Goal: Transaction & Acquisition: Purchase product/service

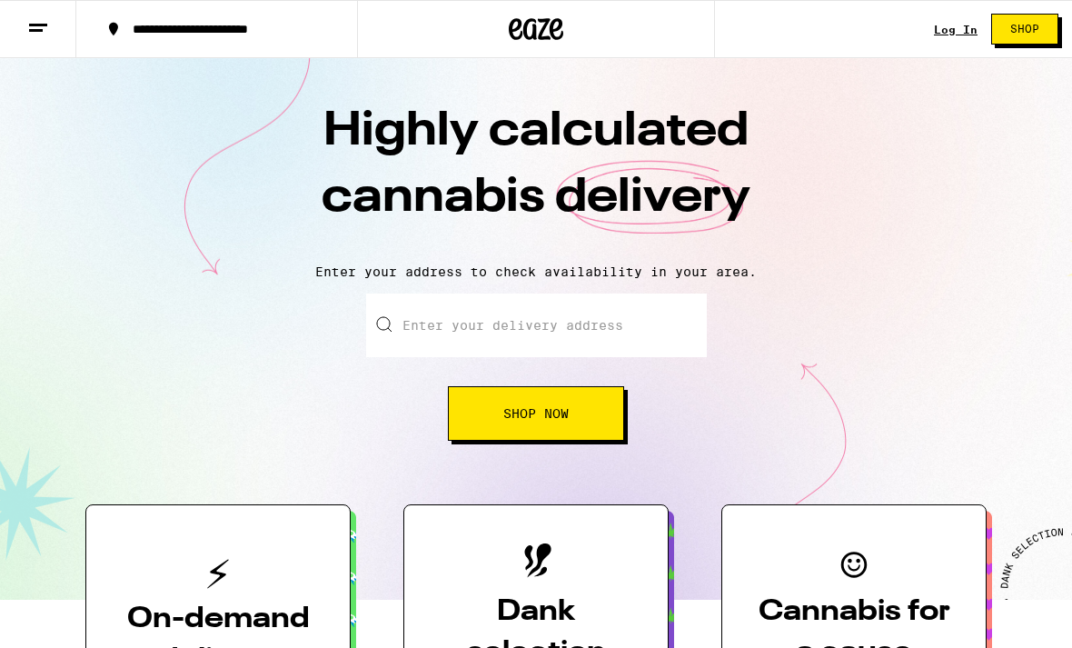
click at [943, 35] on link "Log In" at bounding box center [956, 30] width 44 height 12
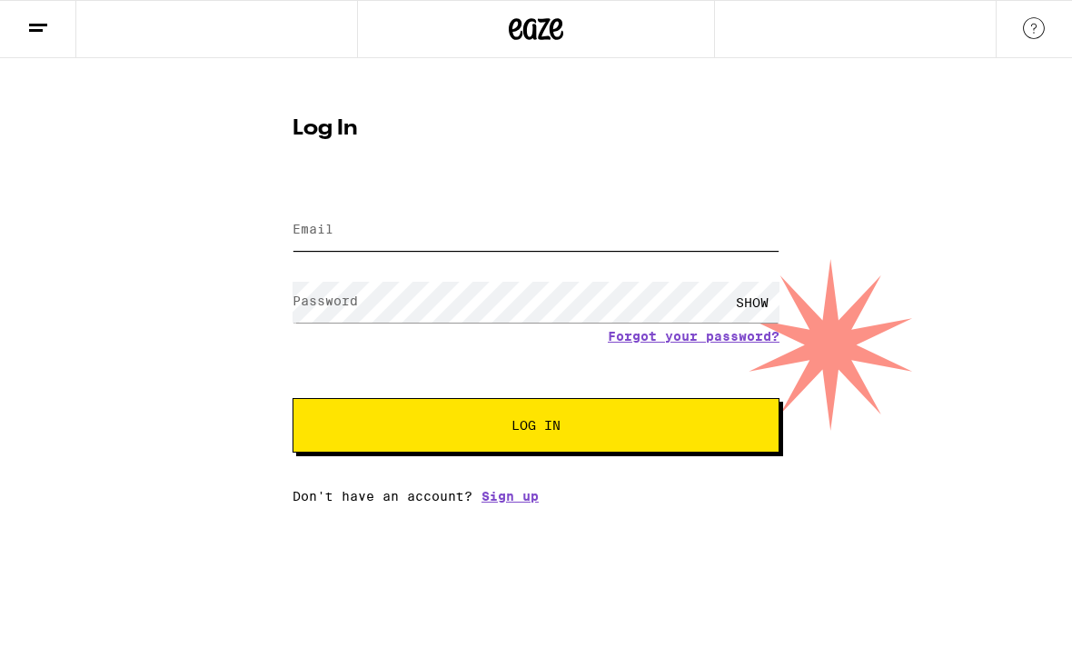
click at [740, 227] on input "Email" at bounding box center [535, 230] width 487 height 41
type input "srwilliamsbass@me.com"
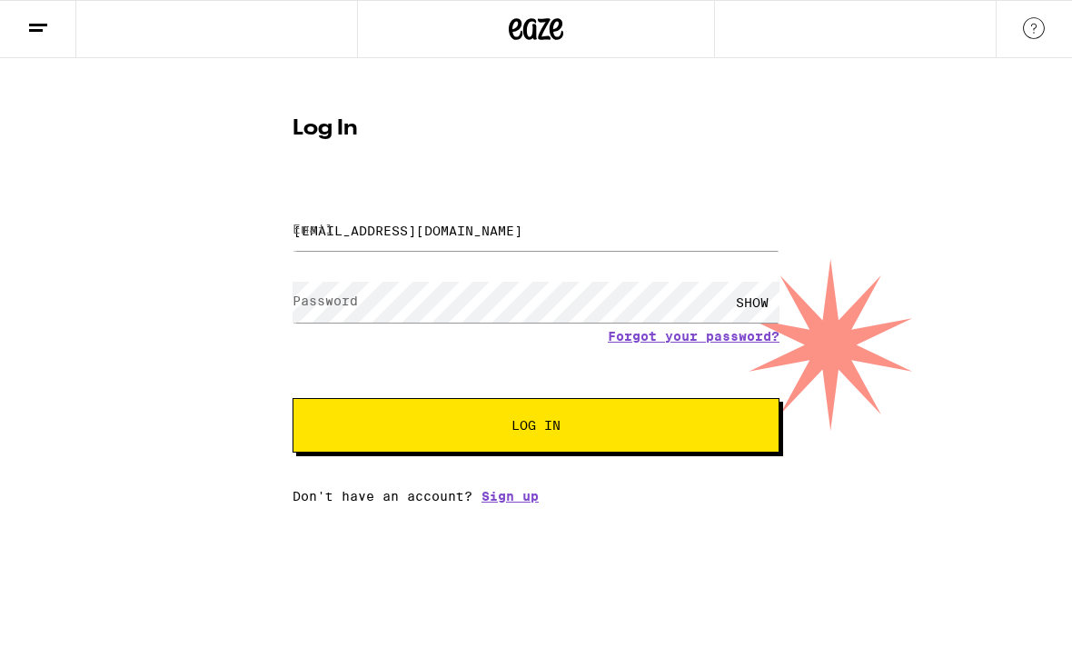
click at [536, 428] on button "Log In" at bounding box center [535, 425] width 487 height 54
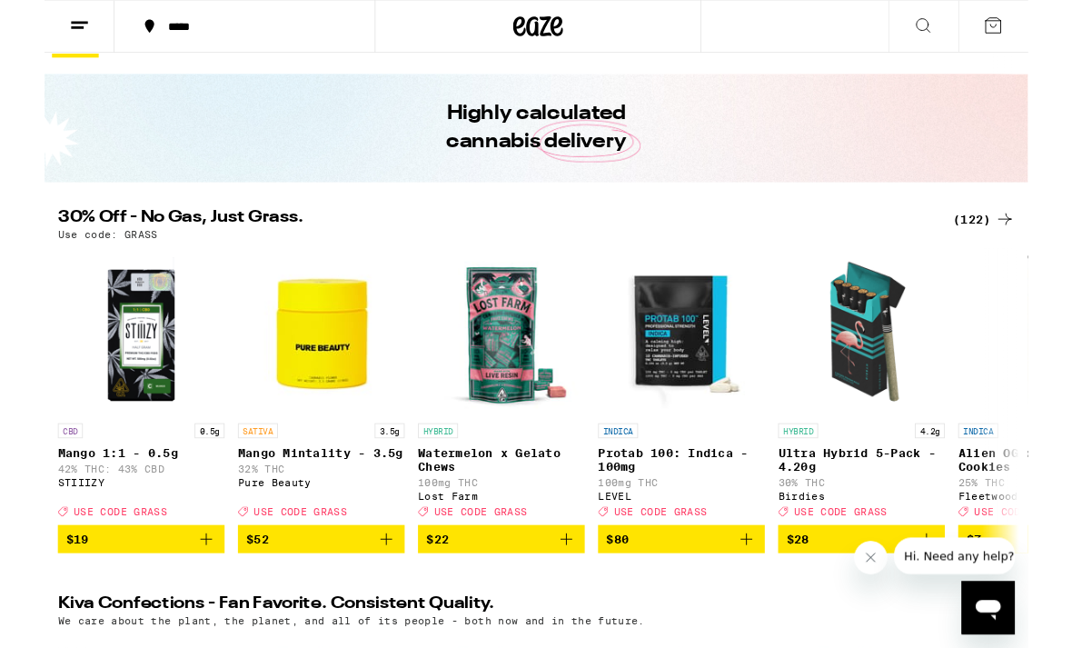
scroll to position [37, 0]
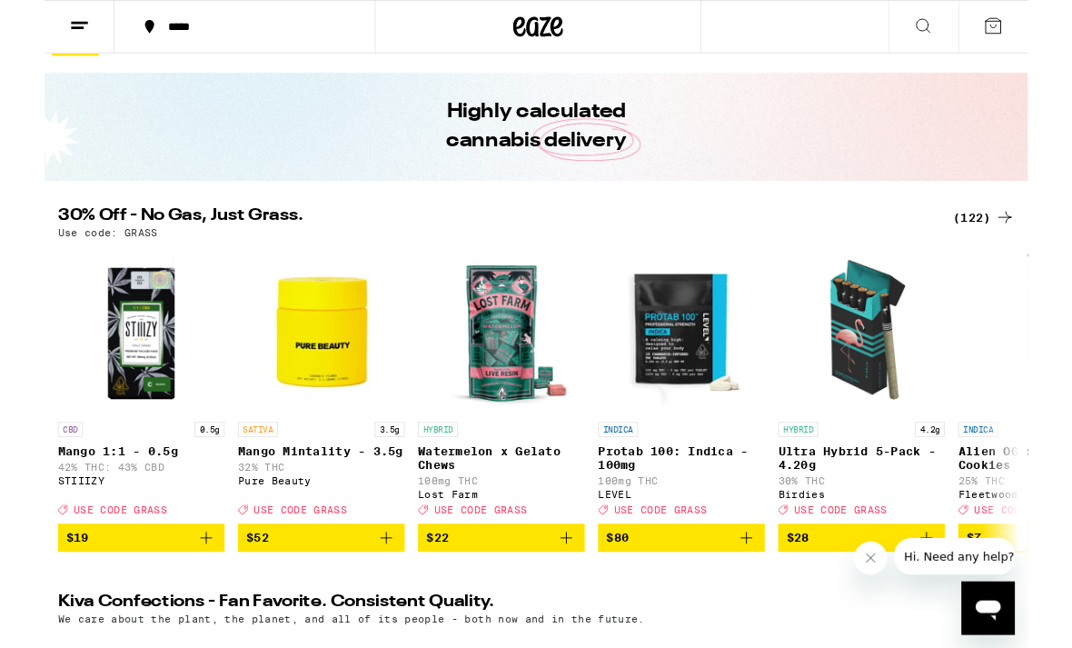
click at [1027, 243] on div "(122)" at bounding box center [1023, 237] width 67 height 22
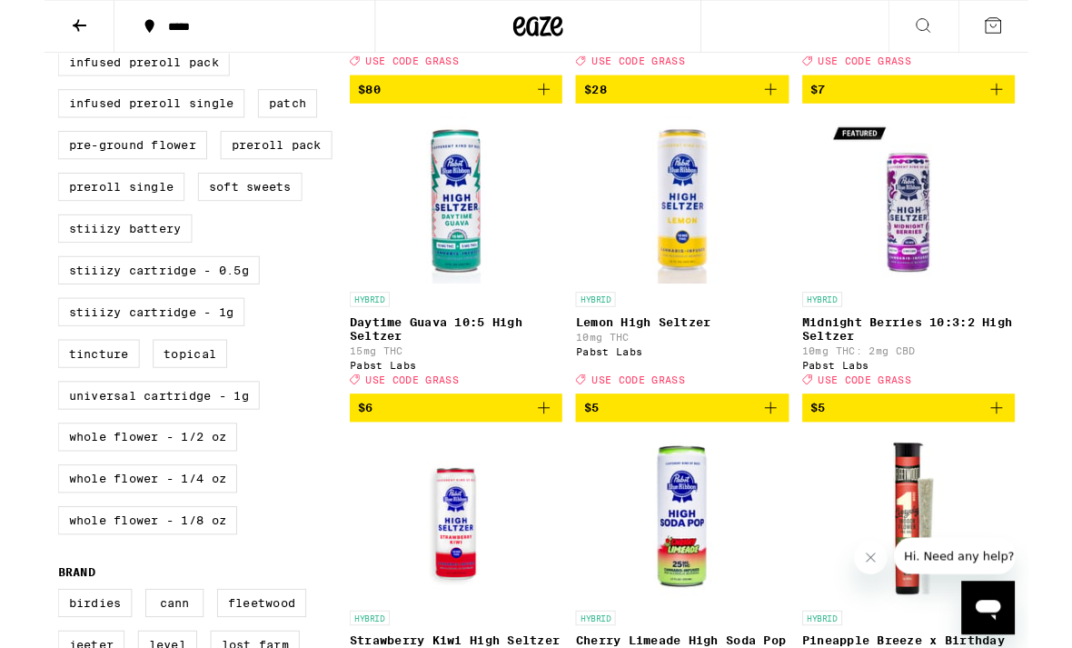
scroll to position [816, 0]
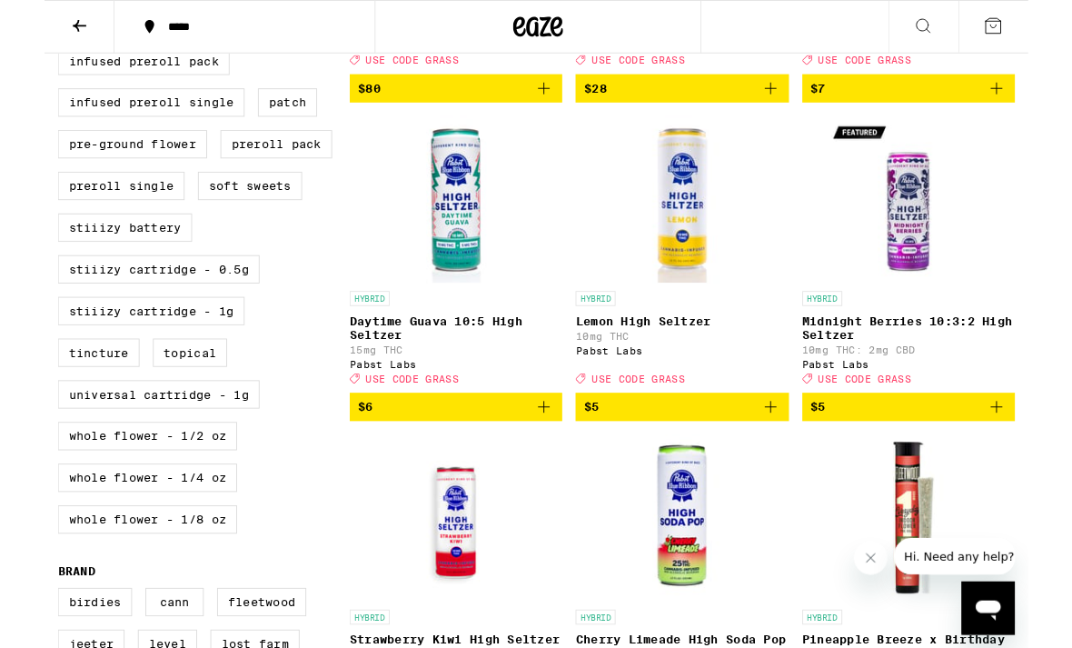
click at [42, 445] on label "Universal Cartridge - 1g" at bounding box center [125, 429] width 220 height 31
checkbox input "true"
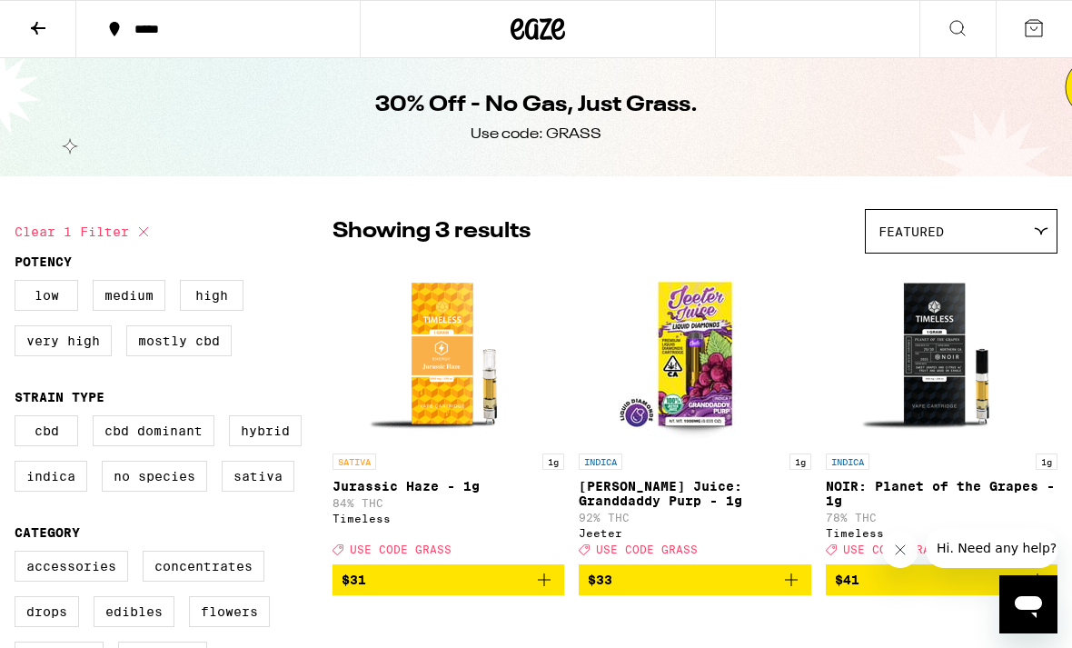
click at [43, 33] on icon at bounding box center [38, 28] width 22 height 22
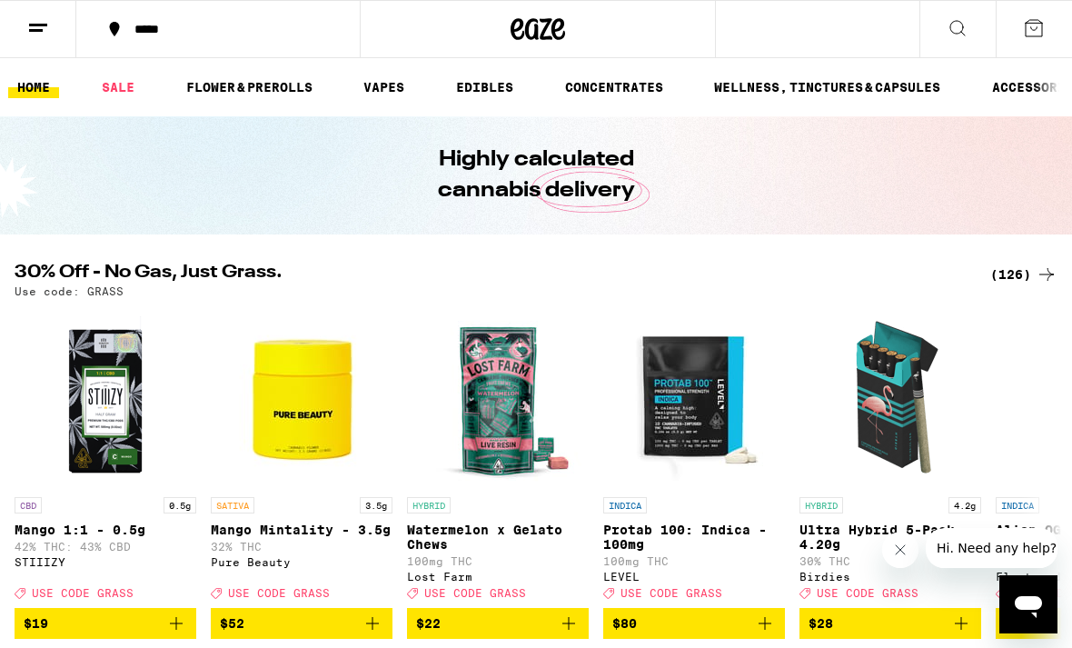
click at [359, 97] on link "VAPES" at bounding box center [383, 87] width 59 height 22
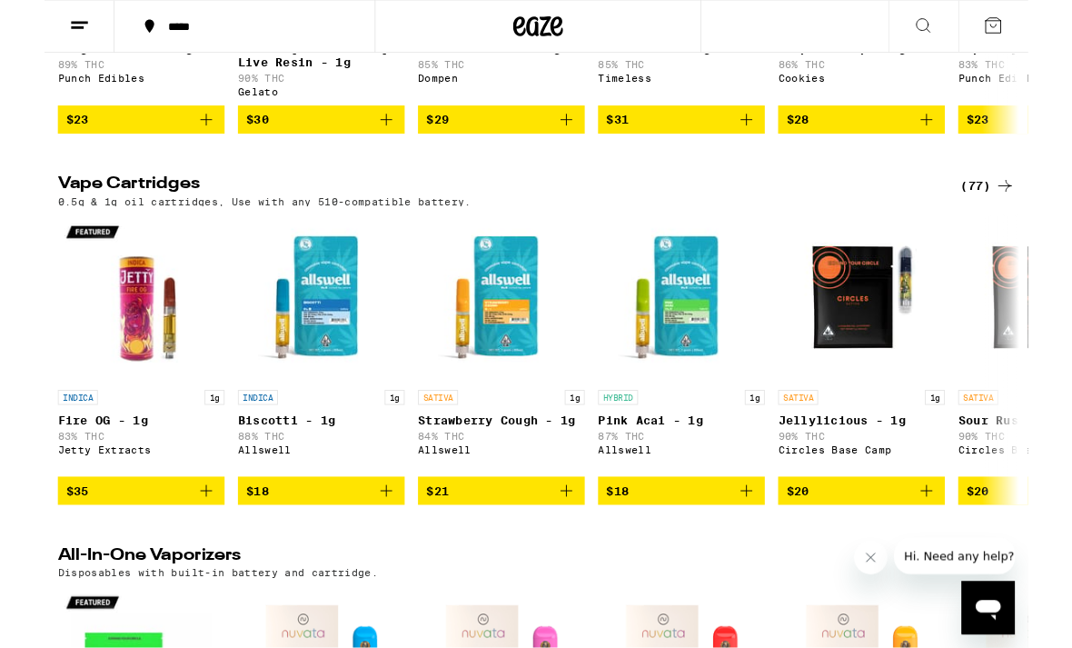
click at [1022, 213] on div "(77)" at bounding box center [1027, 203] width 59 height 22
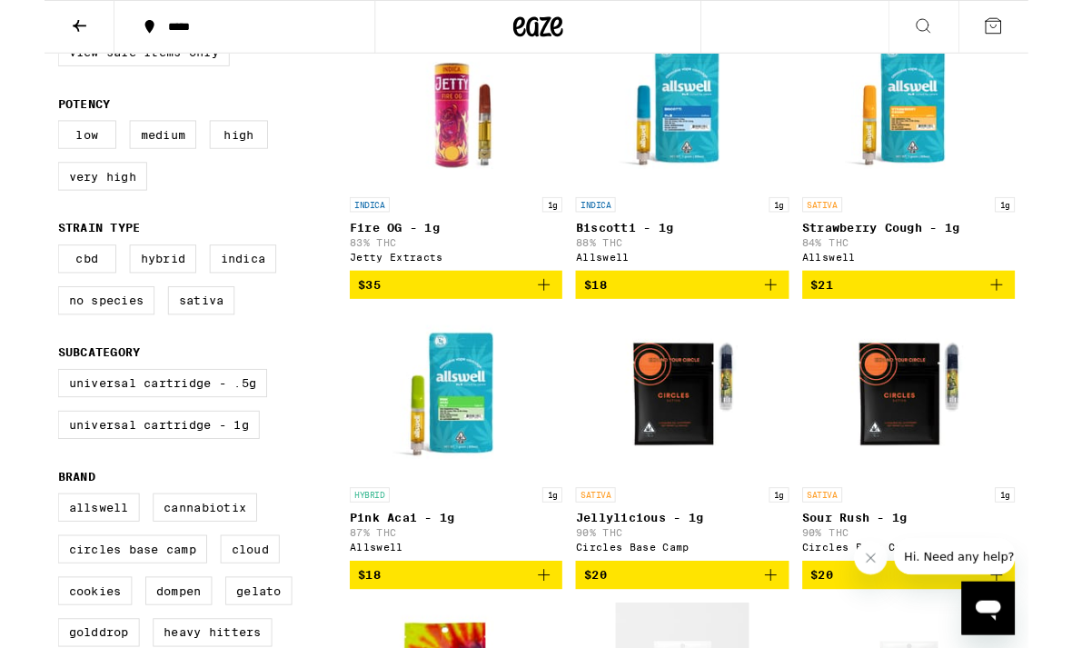
scroll to position [298, 0]
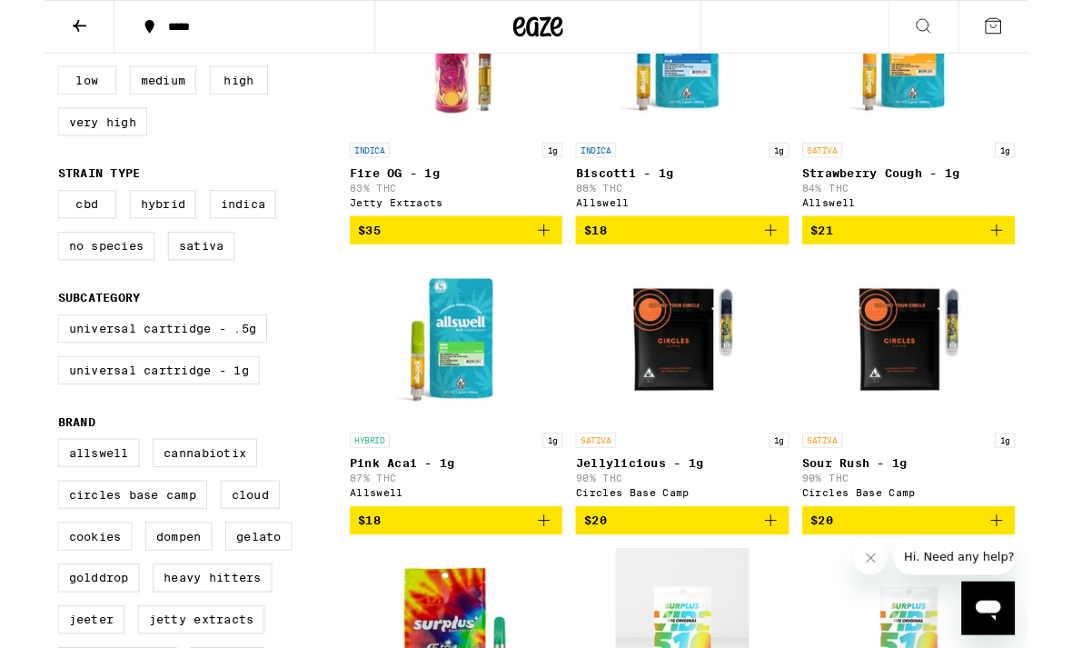
click at [52, 419] on label "Universal Cartridge - 1g" at bounding box center [125, 403] width 220 height 31
click at [19, 346] on input "Universal Cartridge - 1g" at bounding box center [18, 345] width 1 height 1
checkbox input "true"
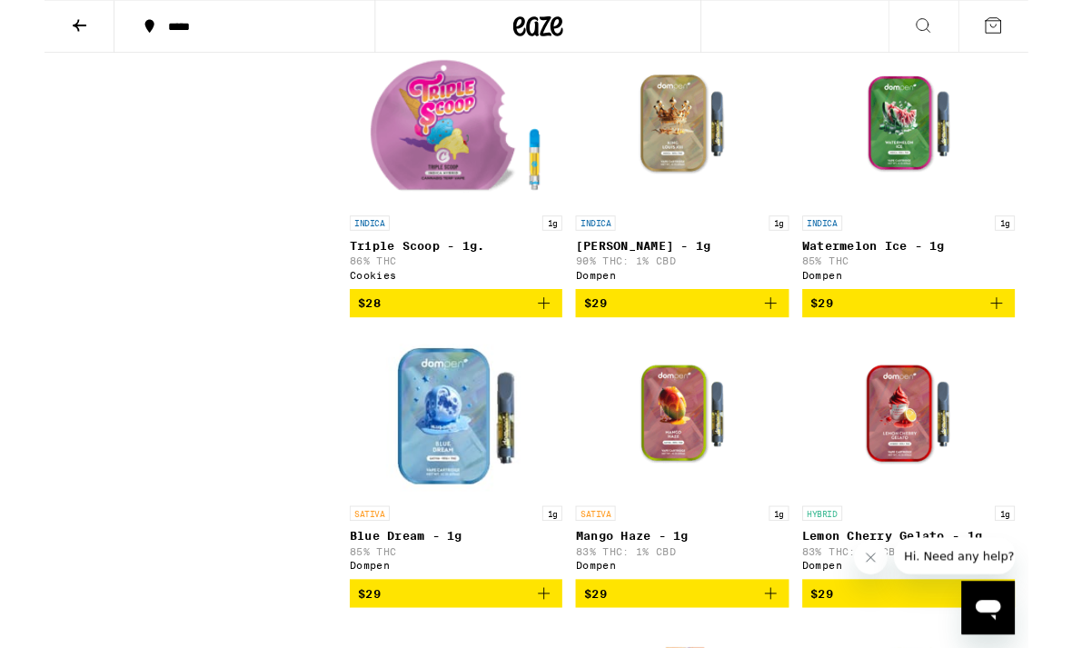
scroll to position [2515, 0]
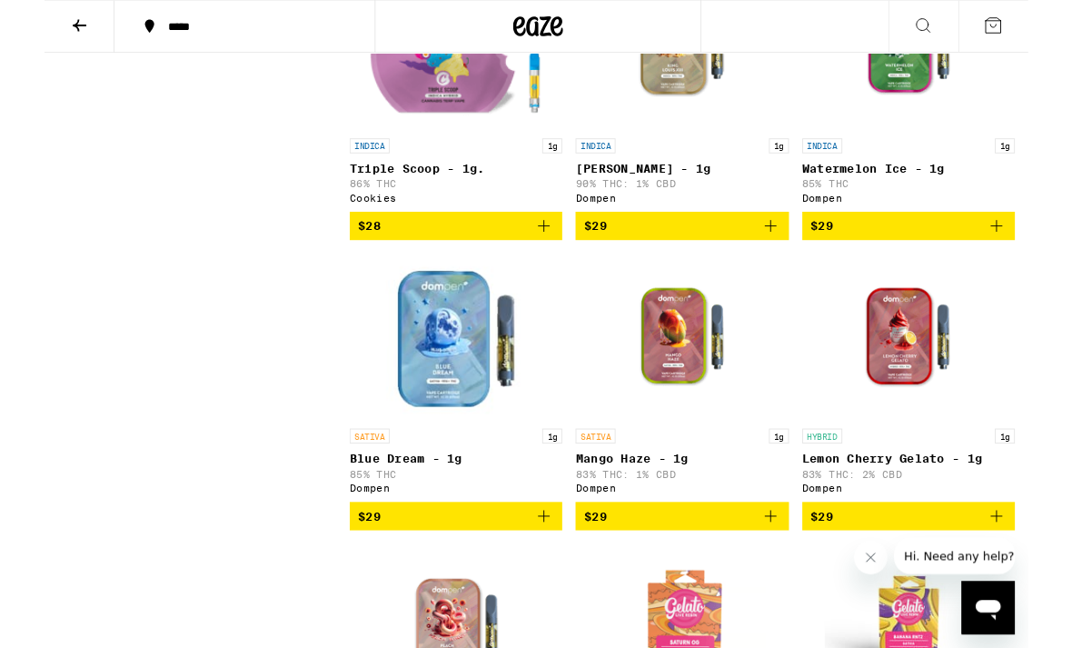
click at [554, 257] on icon "Add to bag" at bounding box center [544, 246] width 22 height 22
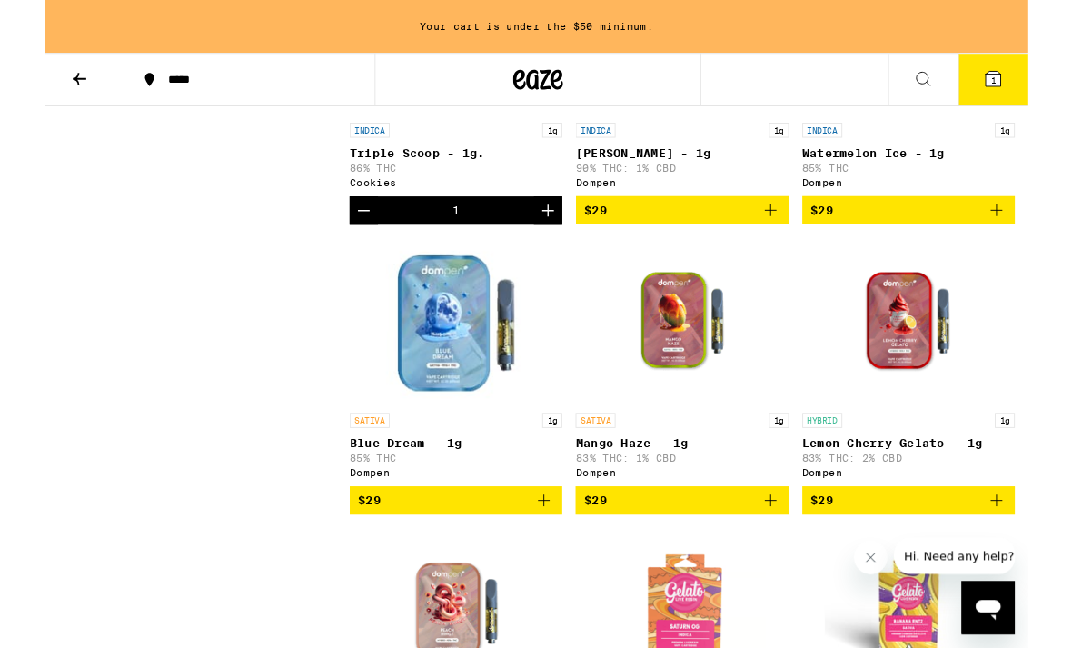
scroll to position [2592, 0]
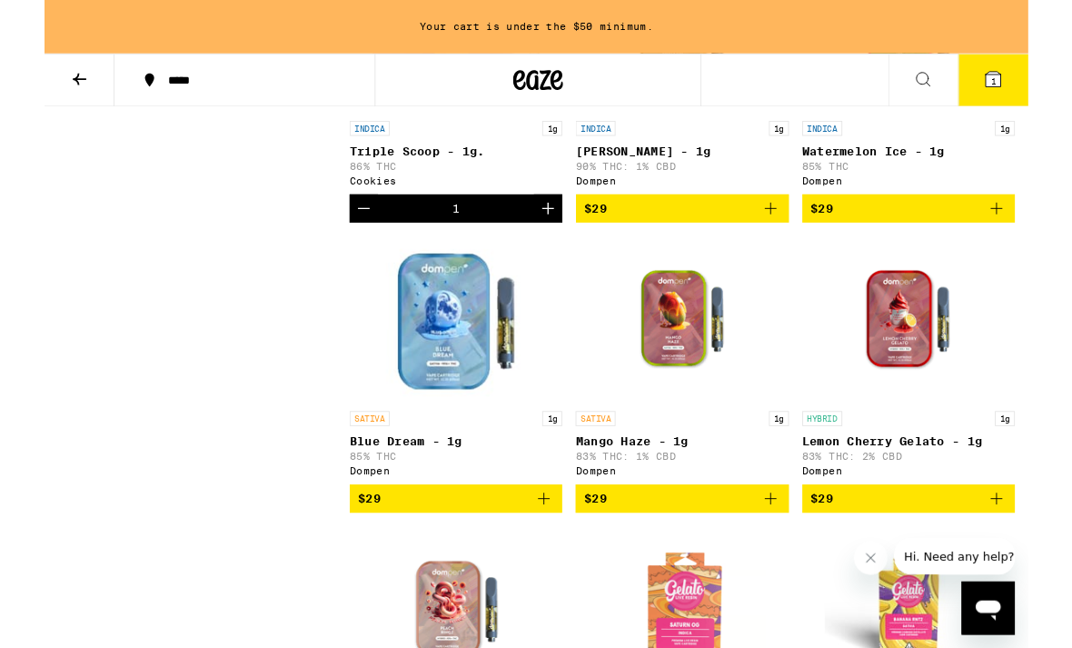
click at [546, 554] on icon "Add to bag" at bounding box center [544, 543] width 22 height 22
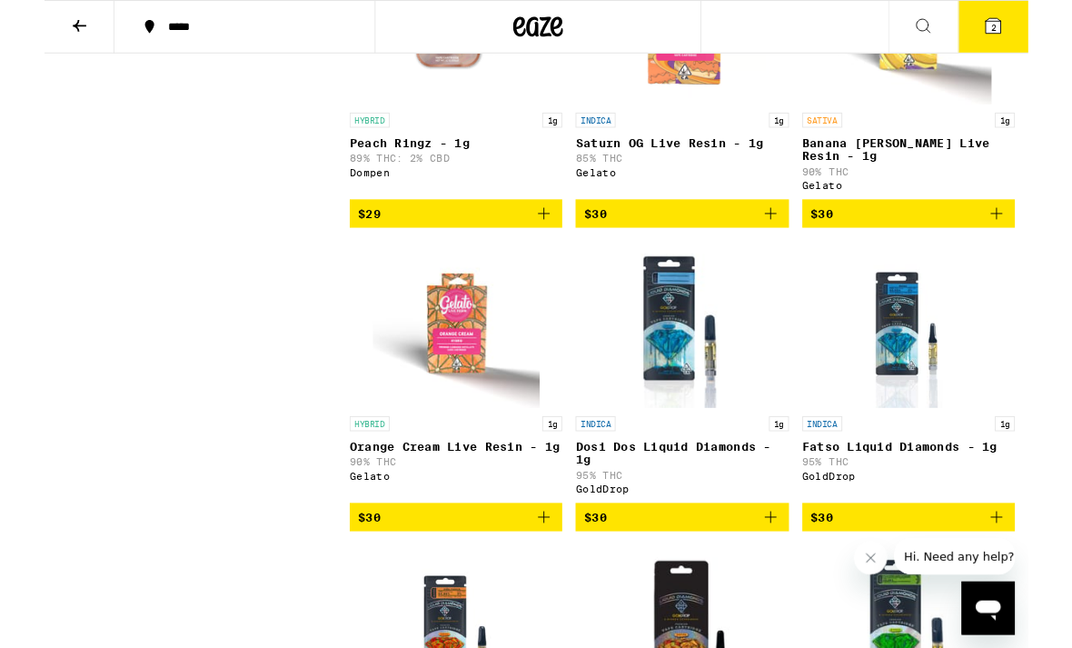
scroll to position [3197, 0]
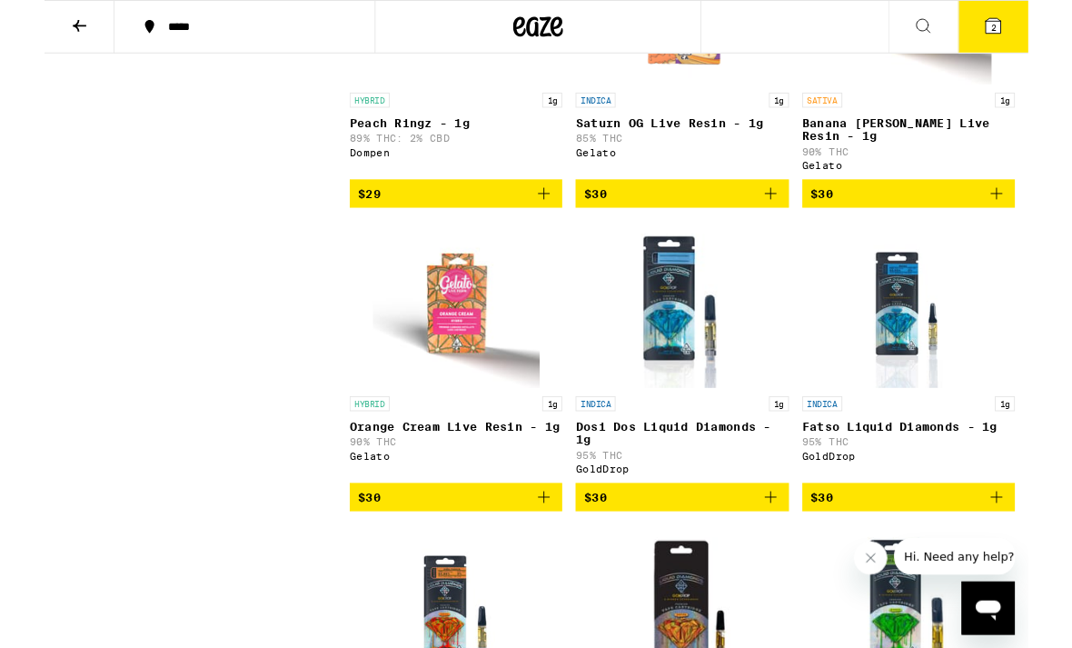
click at [547, 552] on icon "Add to bag" at bounding box center [544, 541] width 22 height 22
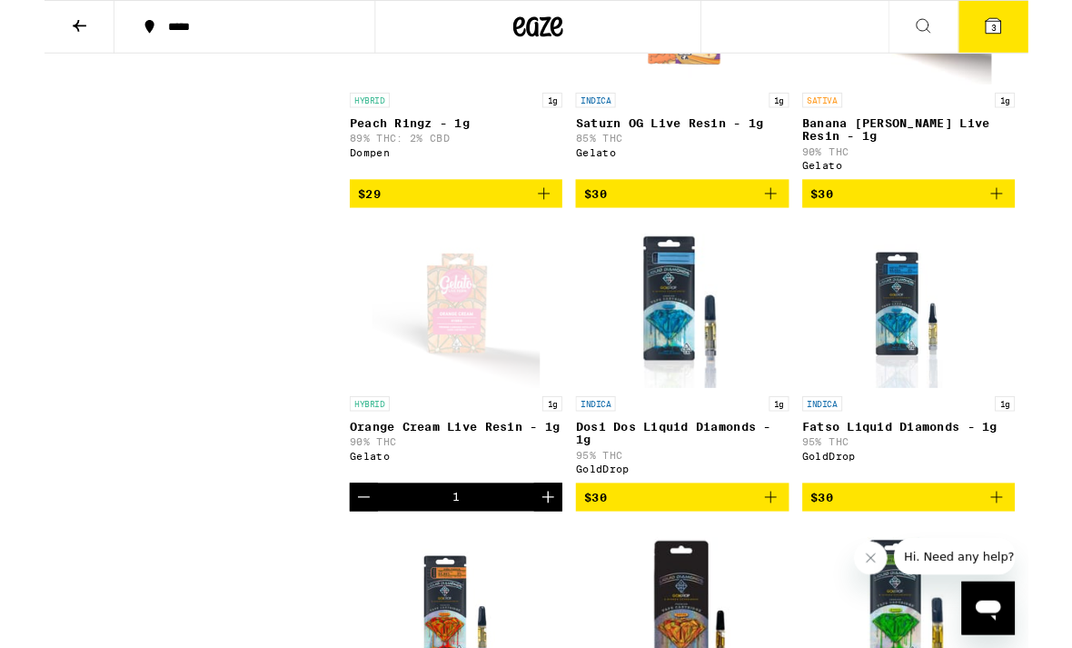
click at [1026, 36] on icon at bounding box center [1033, 28] width 16 height 16
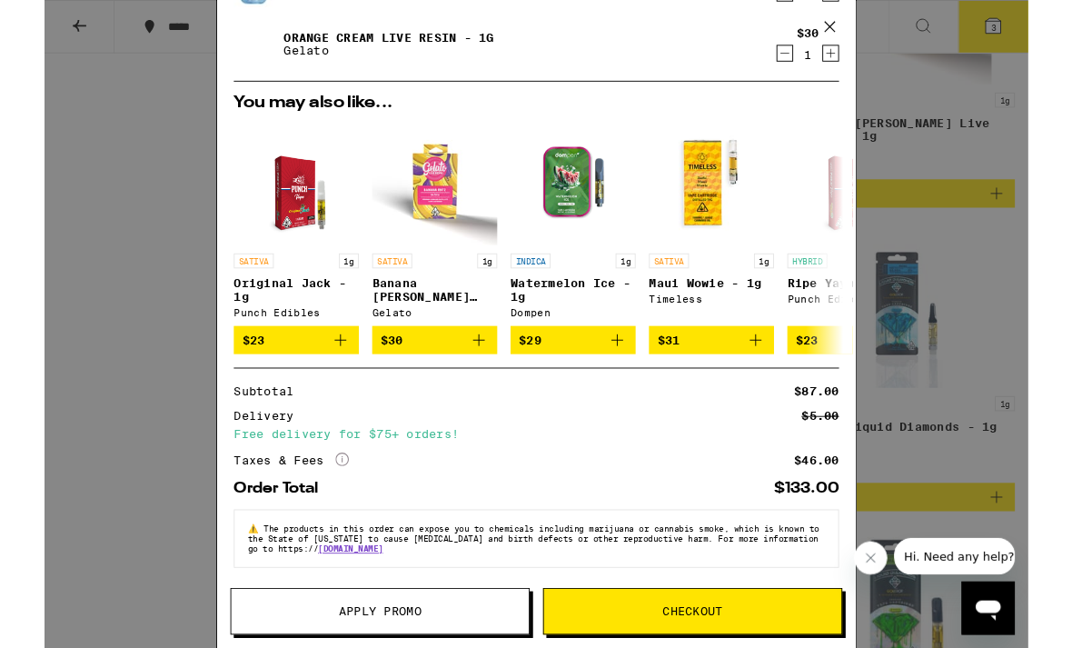
scroll to position [187, 0]
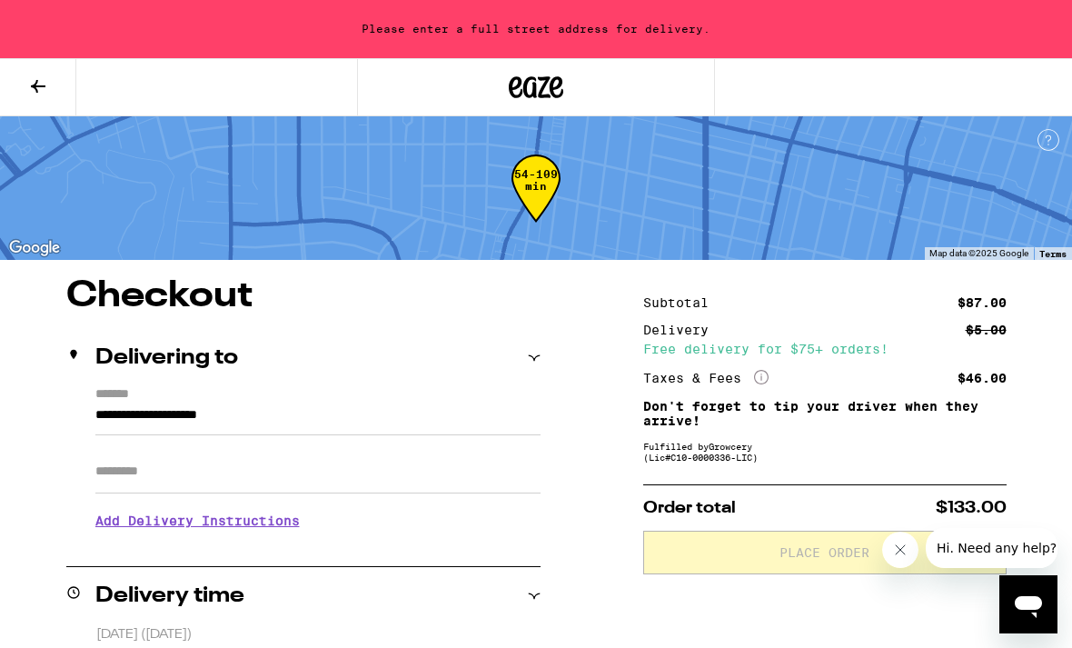
click at [95, 430] on input "**********" at bounding box center [317, 419] width 445 height 31
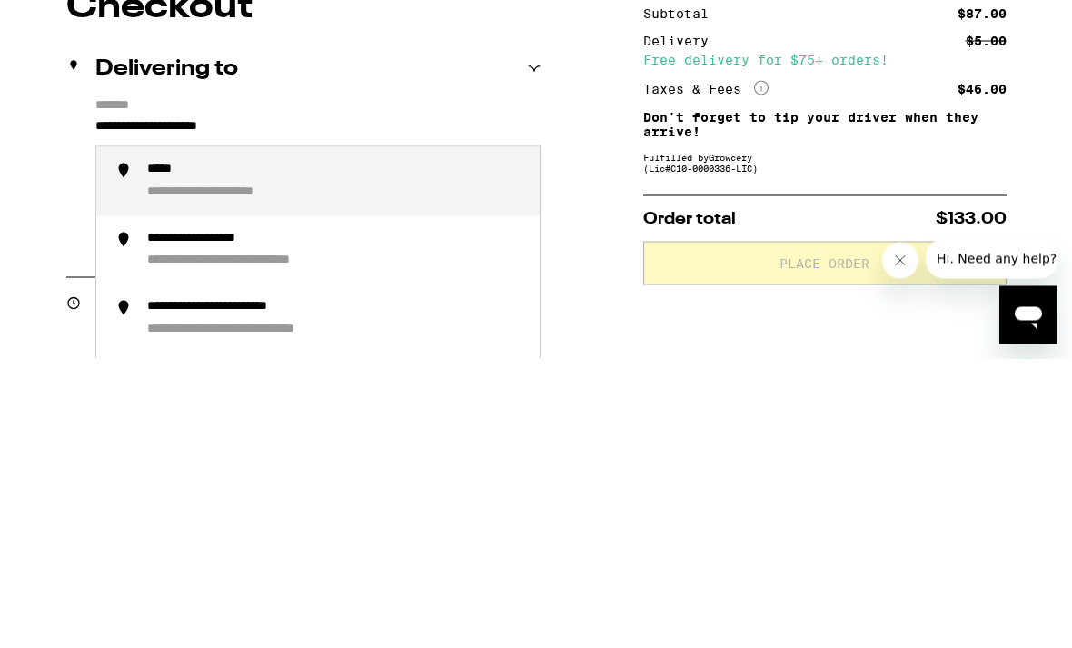
click at [95, 404] on input "**********" at bounding box center [317, 419] width 445 height 31
click at [161, 473] on div "**********" at bounding box center [204, 481] width 115 height 17
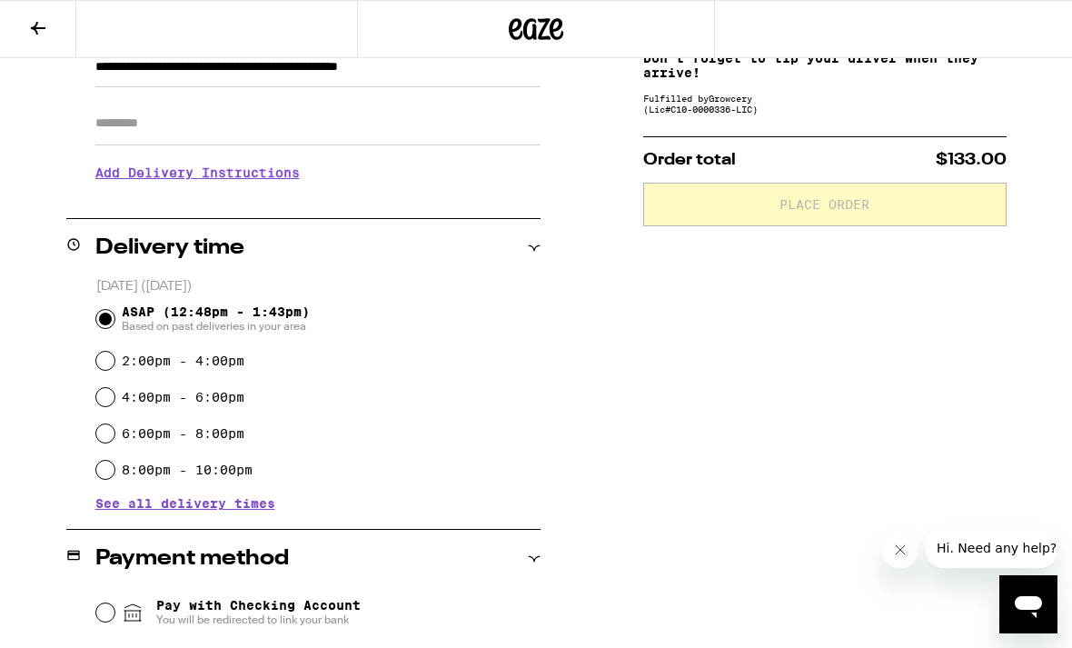
type input "**********"
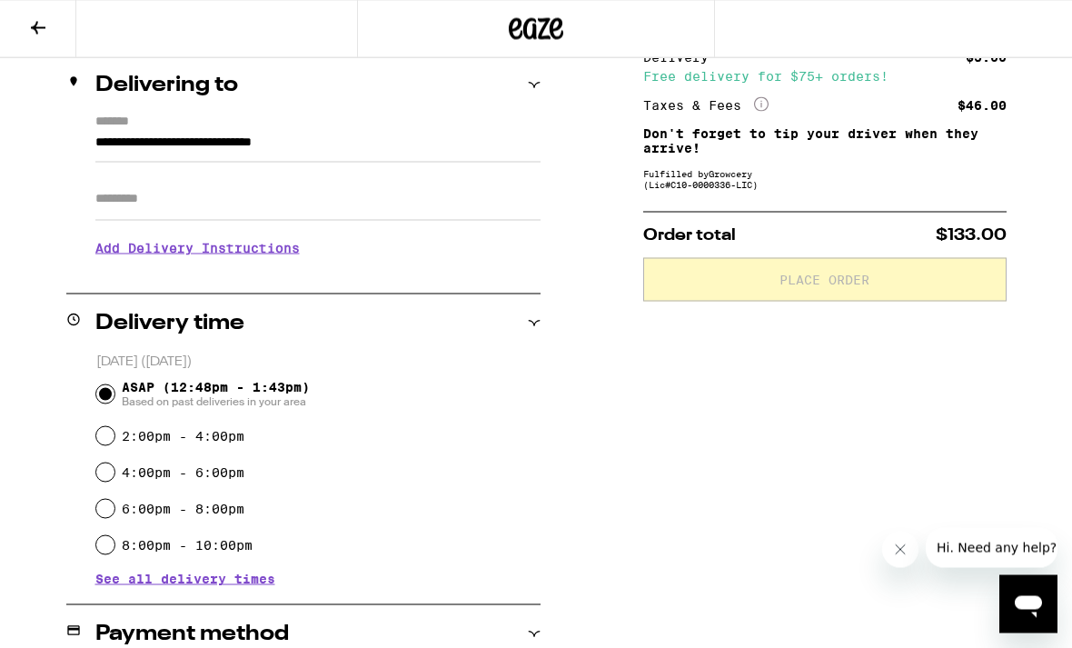
scroll to position [202, 0]
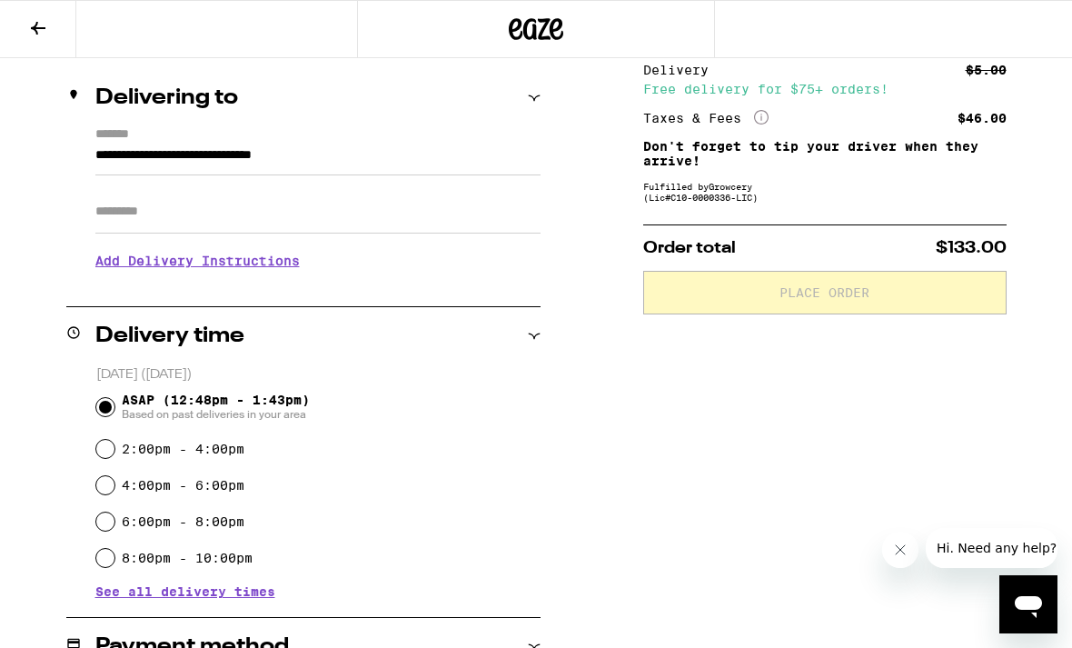
click at [134, 212] on input "Apt/Suite" at bounding box center [317, 212] width 445 height 44
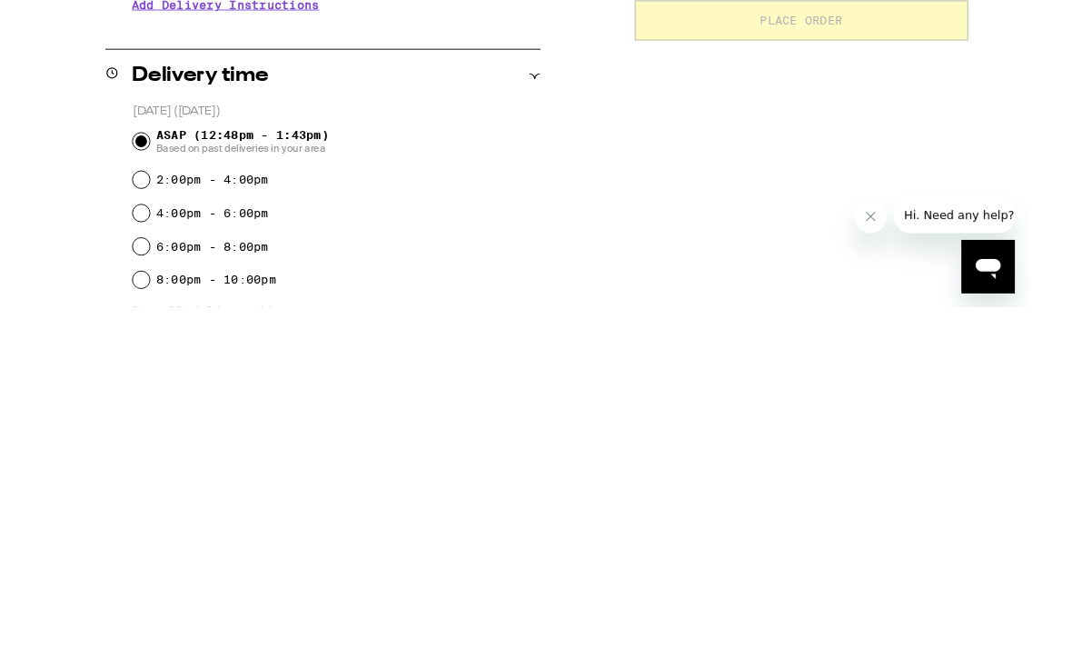
scroll to position [520, 0]
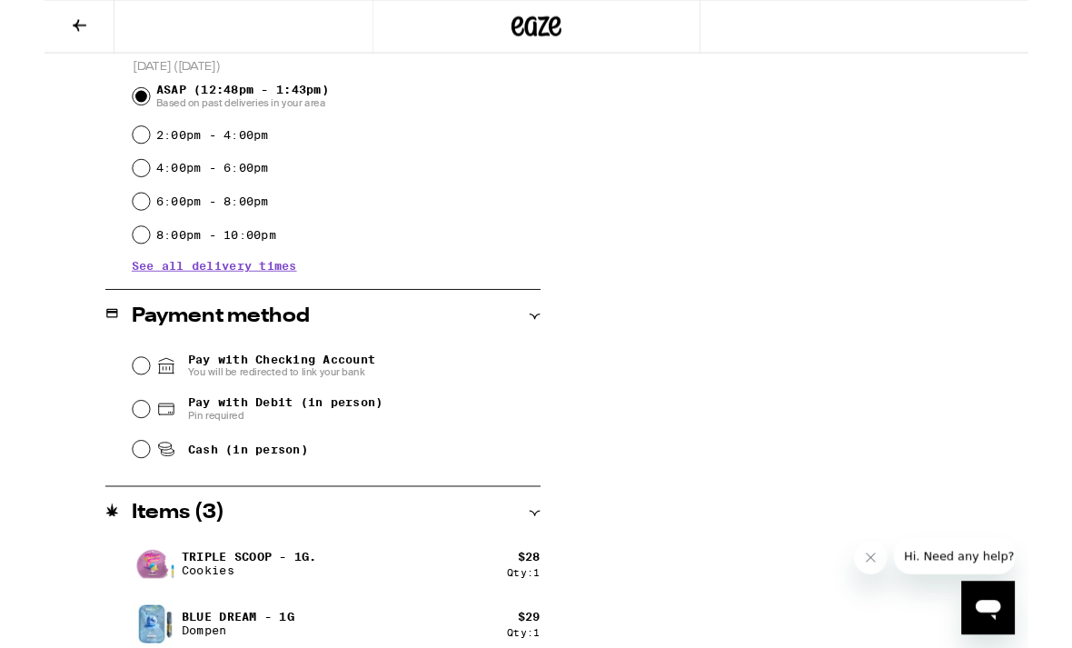
type input "*****"
click at [107, 455] on input "Pay with Debit (in person) Pin required" at bounding box center [105, 446] width 18 height 18
radio input "true"
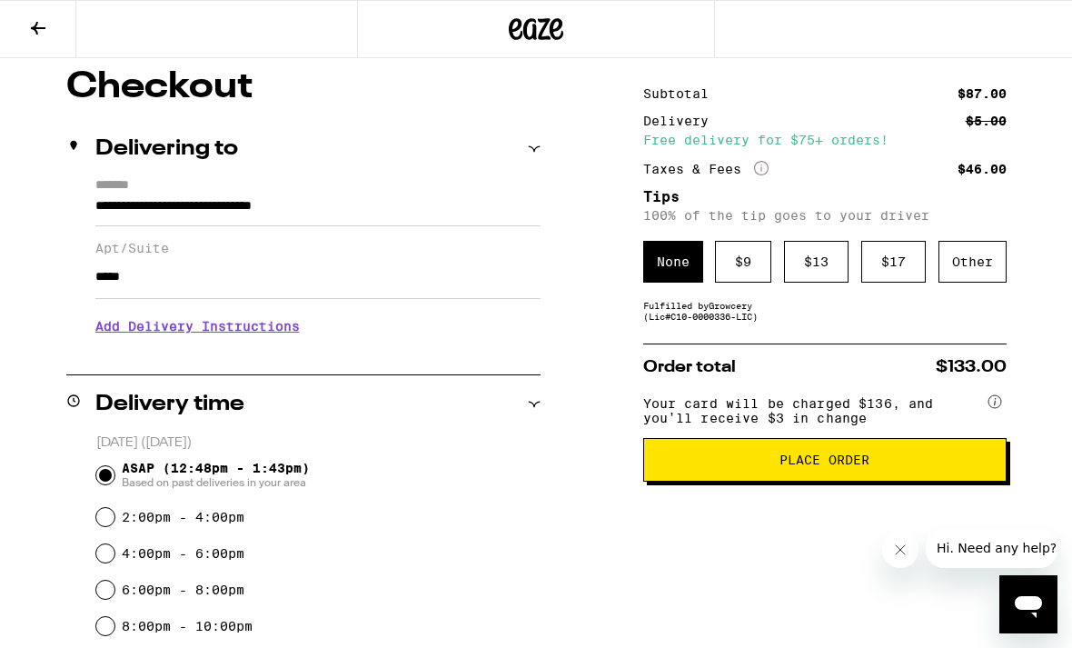
scroll to position [143, 0]
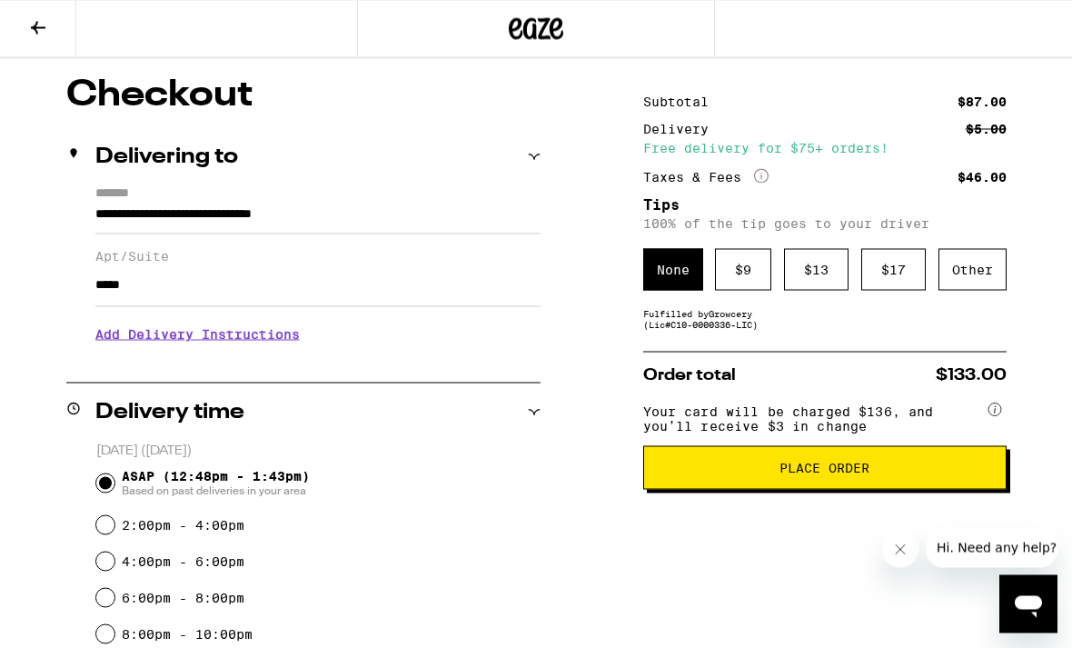
click at [918, 478] on button "Place Order" at bounding box center [824, 468] width 363 height 44
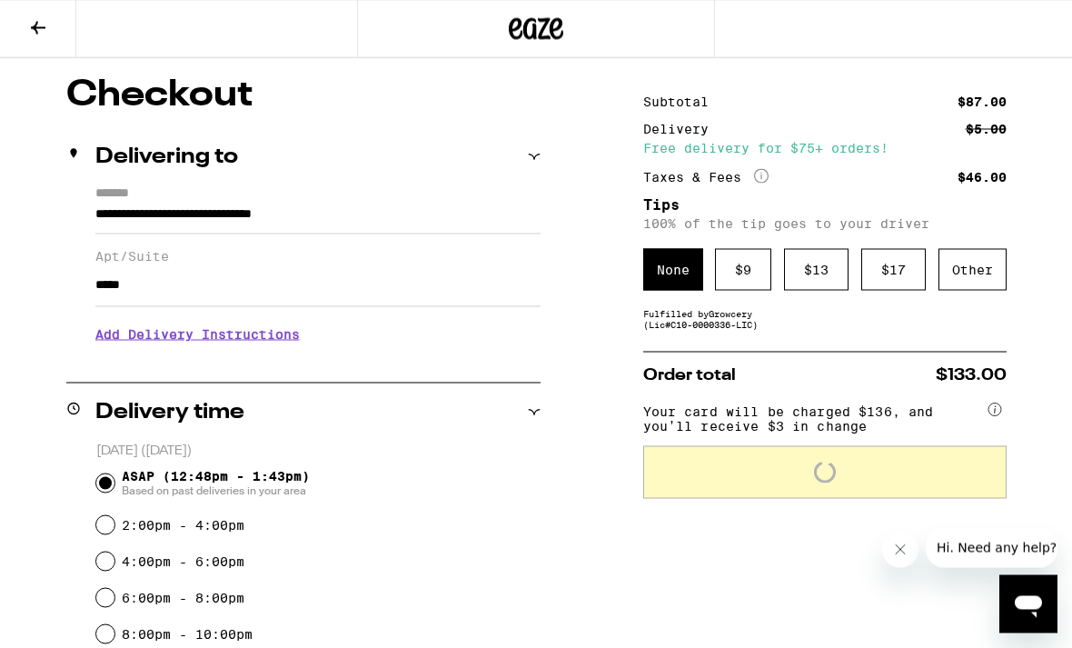
scroll to position [143, 0]
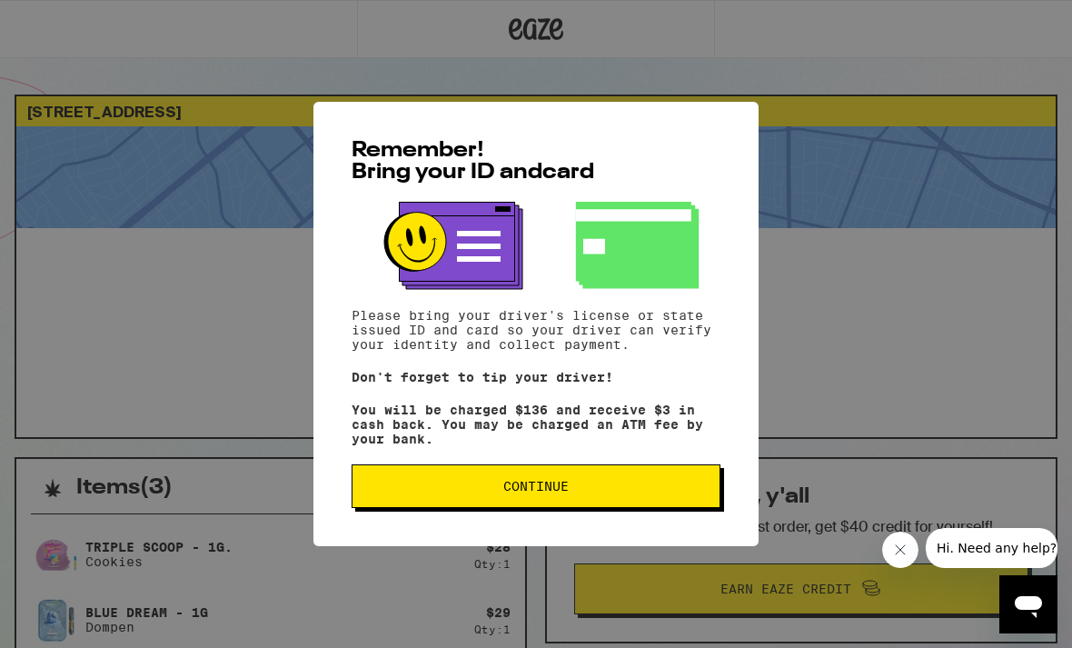
click at [688, 489] on button "Continue" at bounding box center [535, 486] width 369 height 44
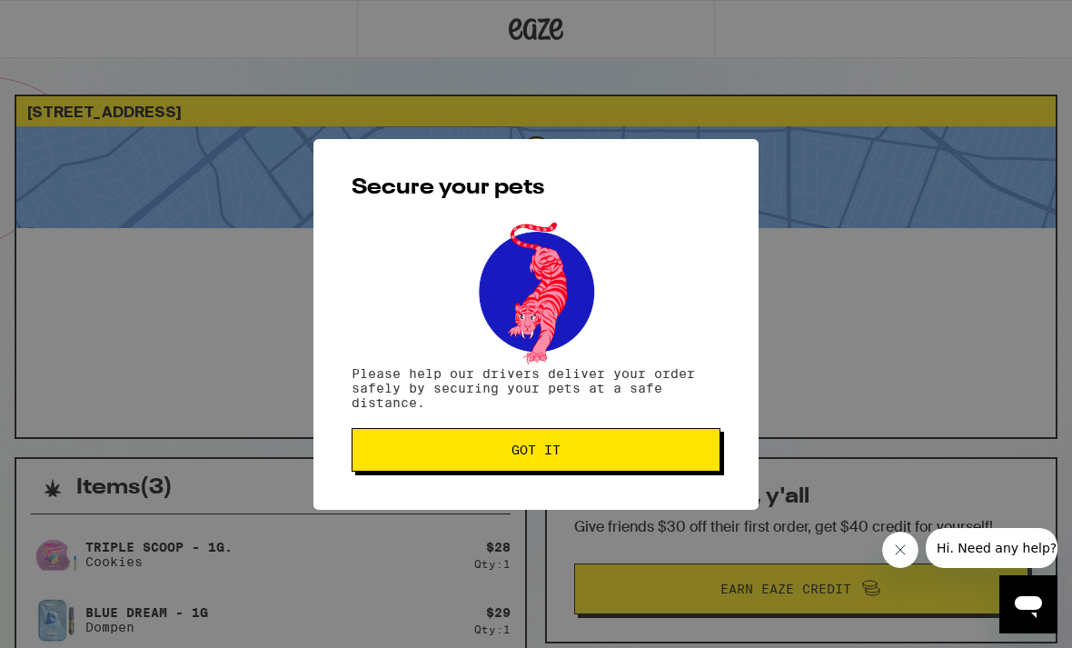
click at [700, 467] on button "Got it" at bounding box center [535, 450] width 369 height 44
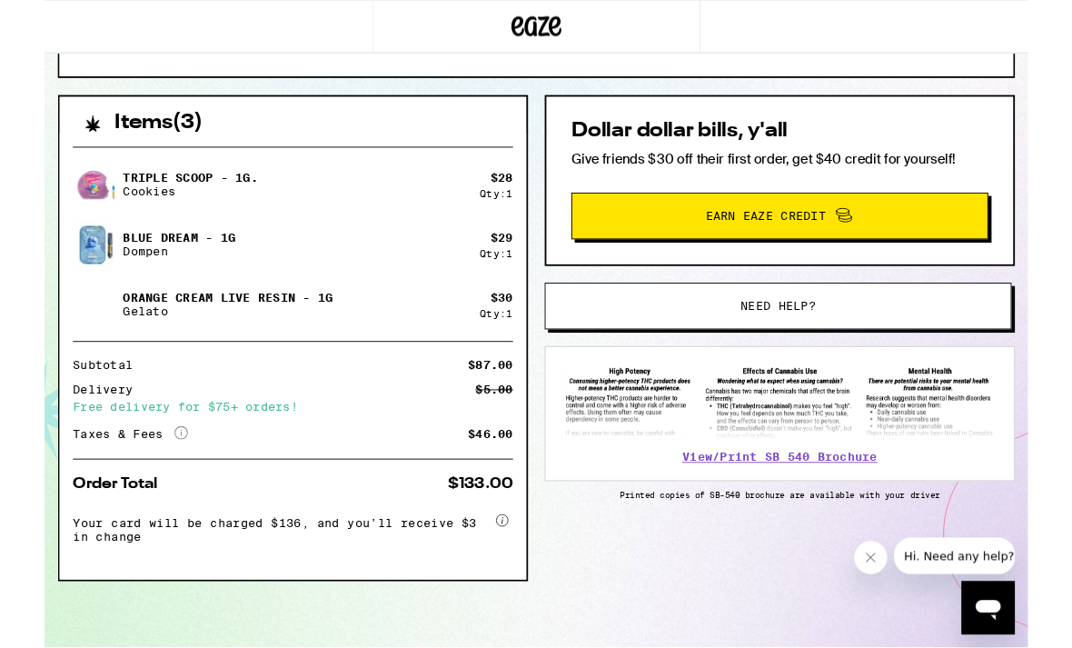
scroll to position [362, 0]
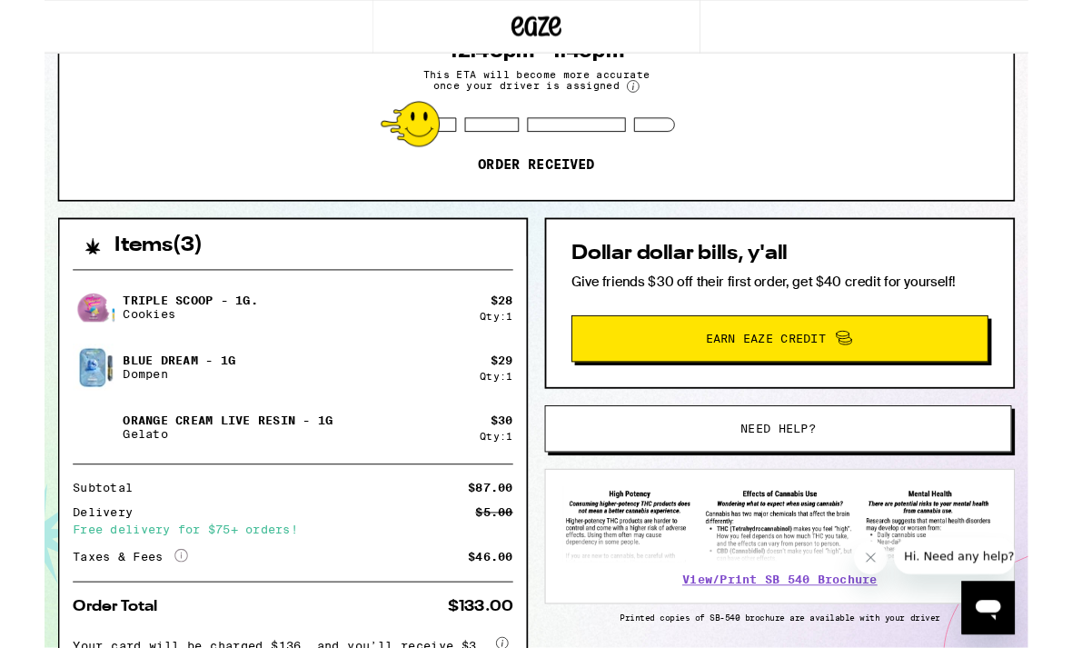
click at [143, 614] on link "More Info" at bounding box center [149, 608] width 15 height 15
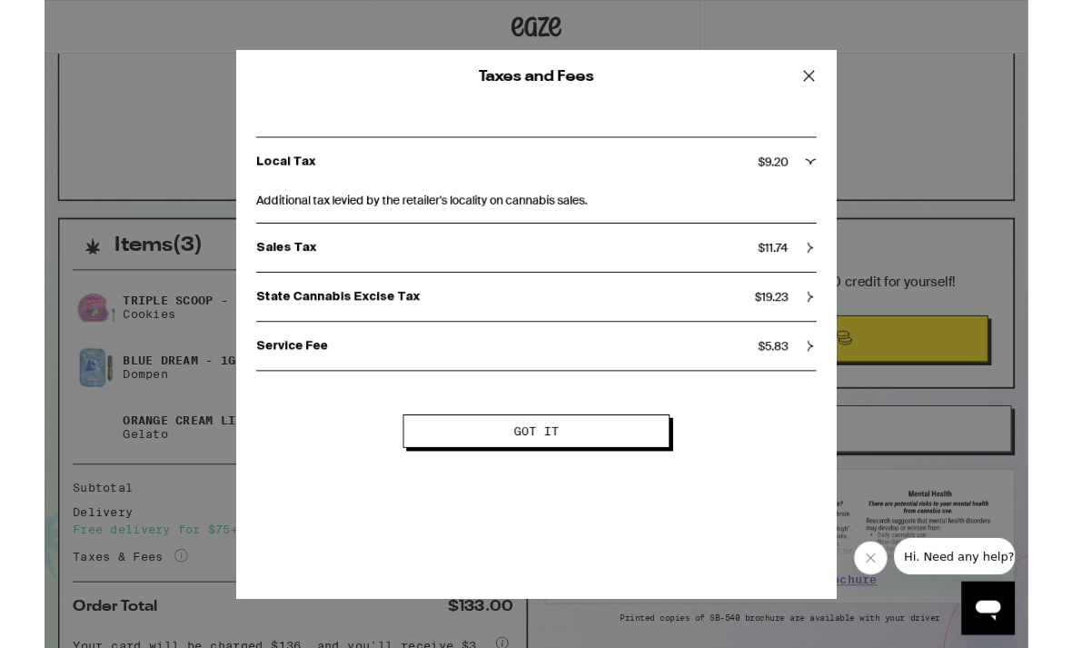
click at [834, 330] on icon at bounding box center [834, 323] width 13 height 13
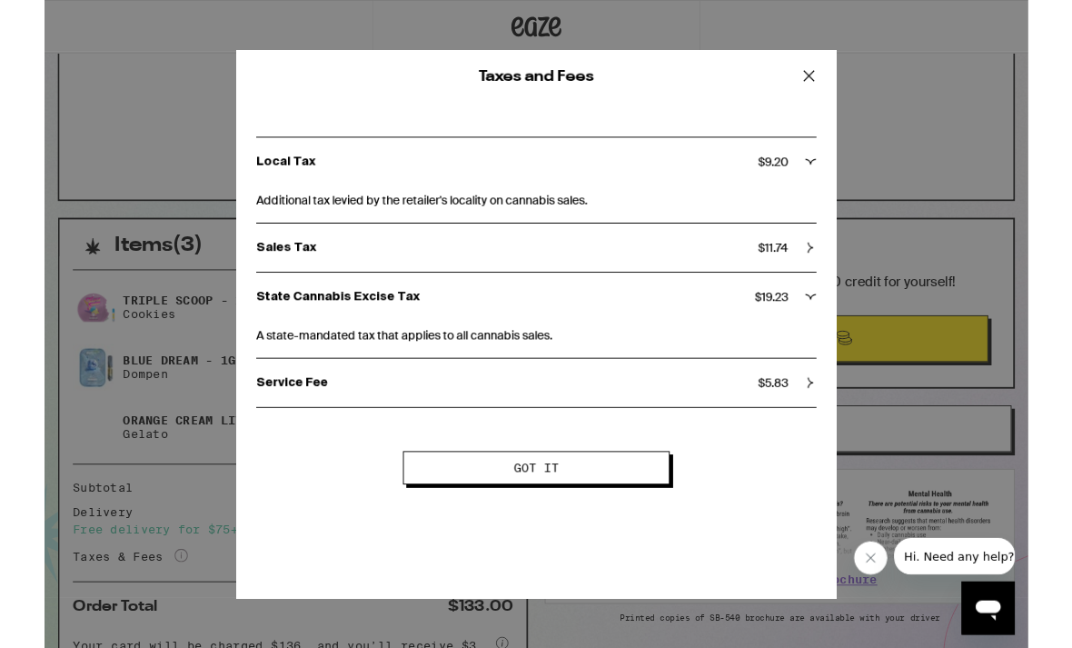
click at [820, 282] on div "Sales Tax $ 11.74" at bounding box center [536, 269] width 610 height 53
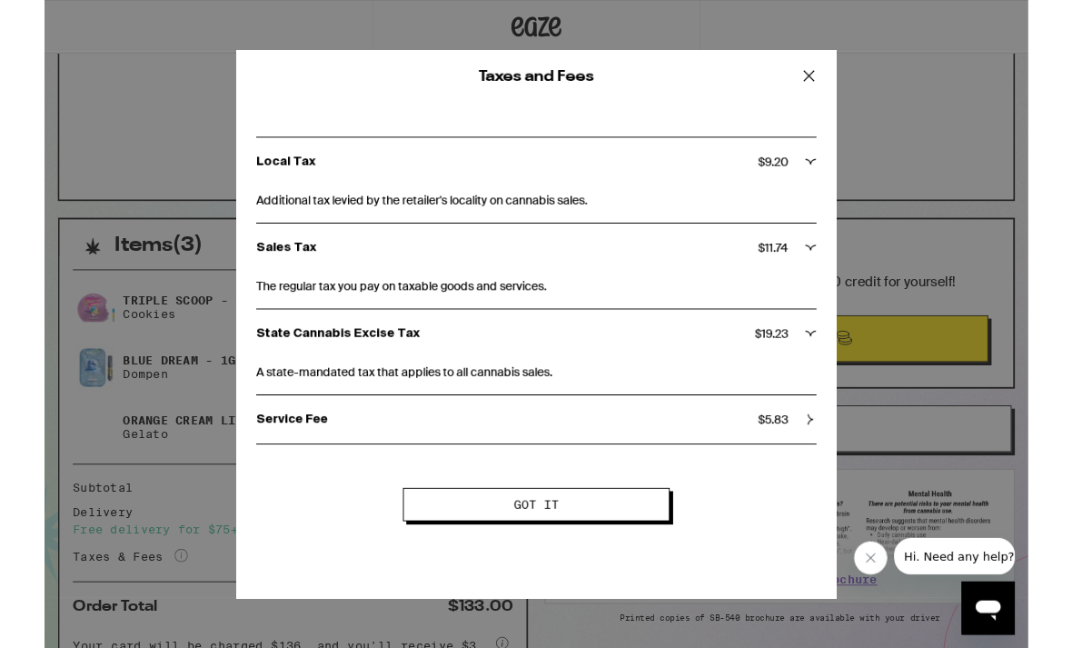
click at [828, 181] on div "Local Tax $ 9.20" at bounding box center [536, 176] width 610 height 16
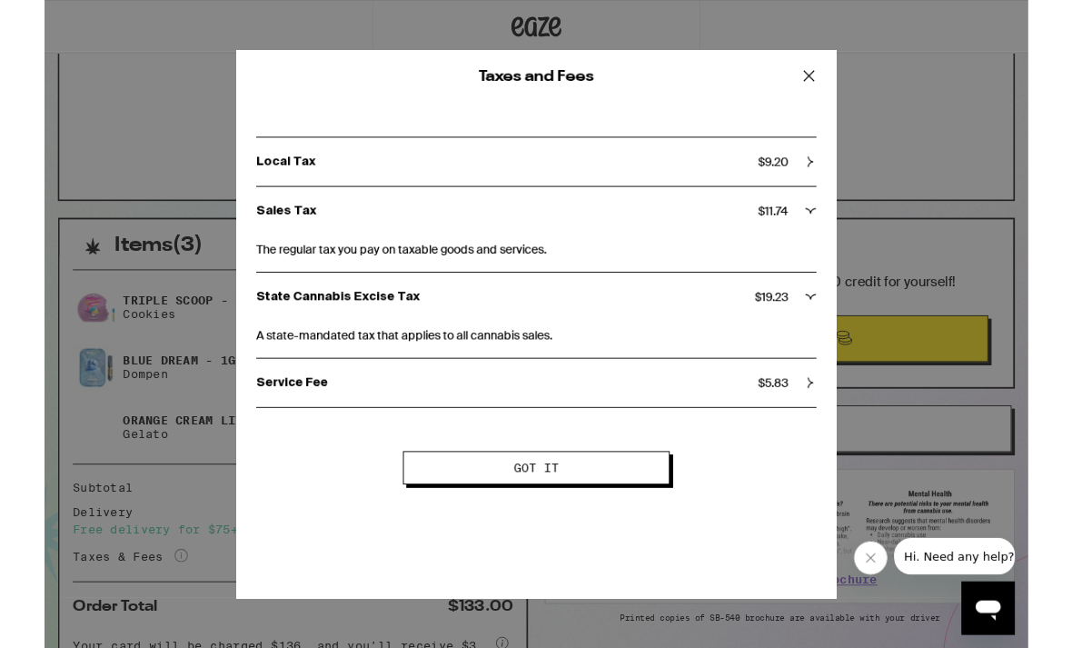
click at [828, 184] on div "Local Tax $ 9.20" at bounding box center [536, 176] width 610 height 16
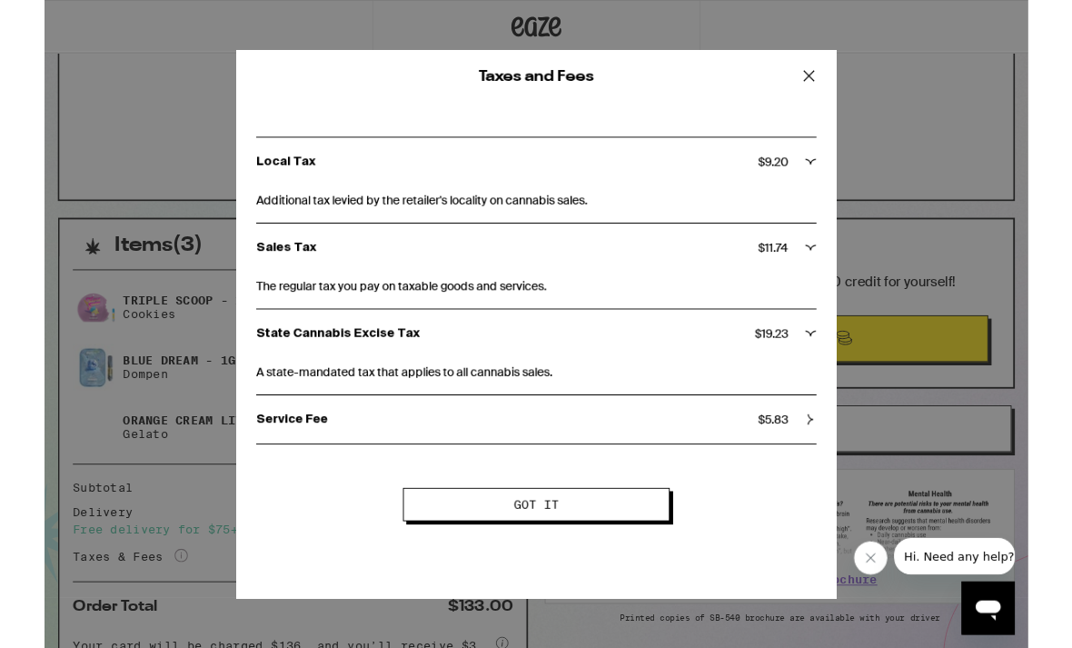
click at [826, 463] on div "Service Fee $ 5.83" at bounding box center [536, 457] width 610 height 16
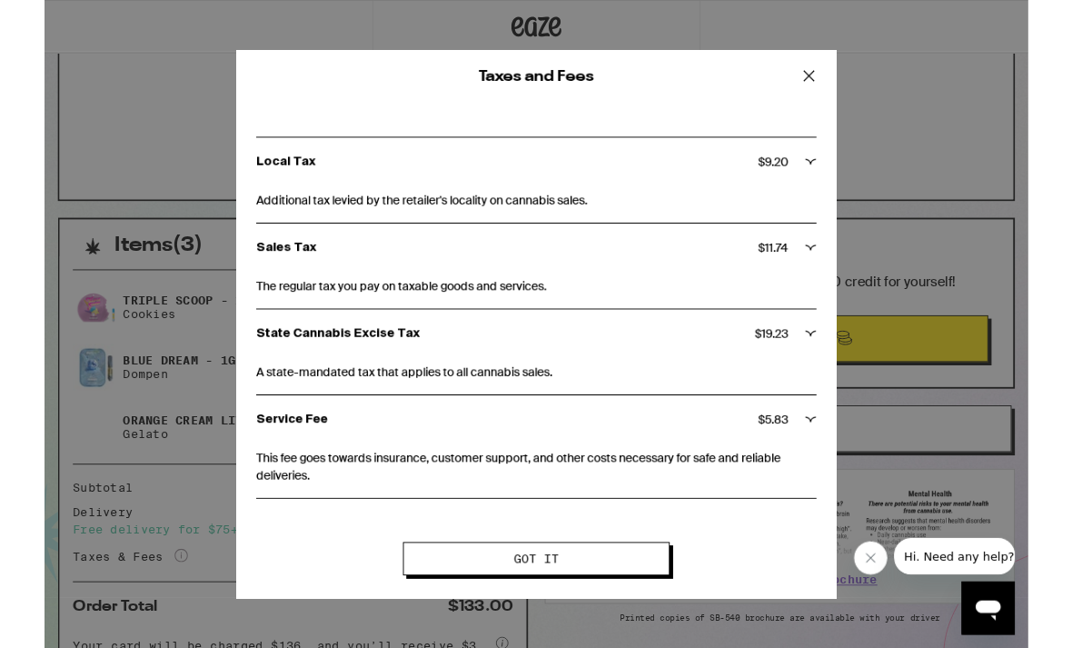
click at [658, 613] on button "Got it" at bounding box center [536, 608] width 291 height 36
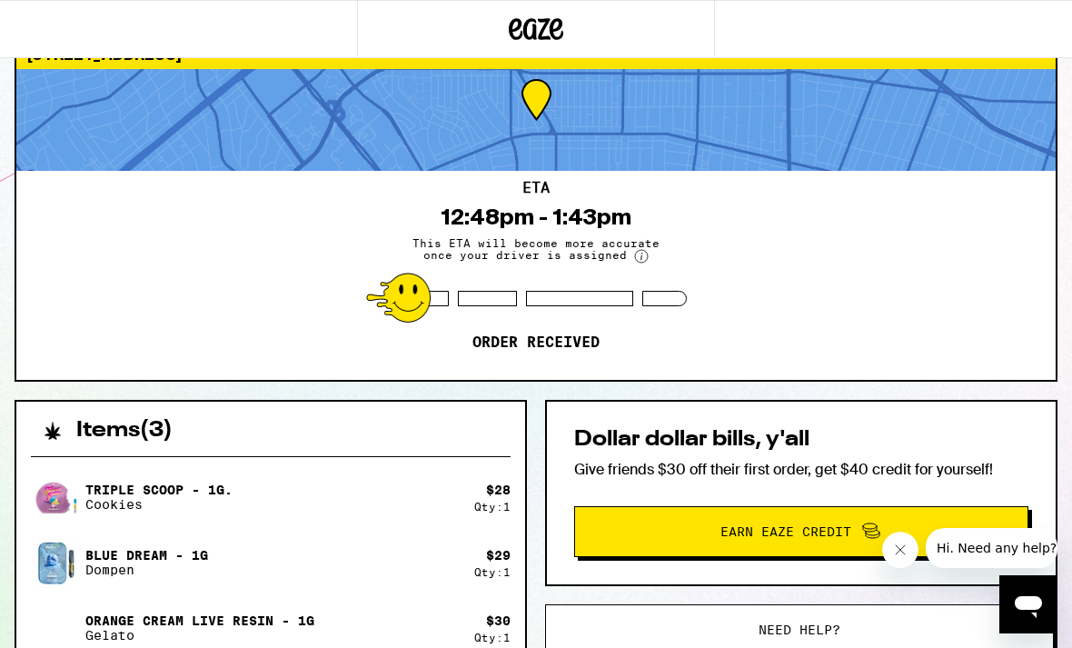
scroll to position [0, 0]
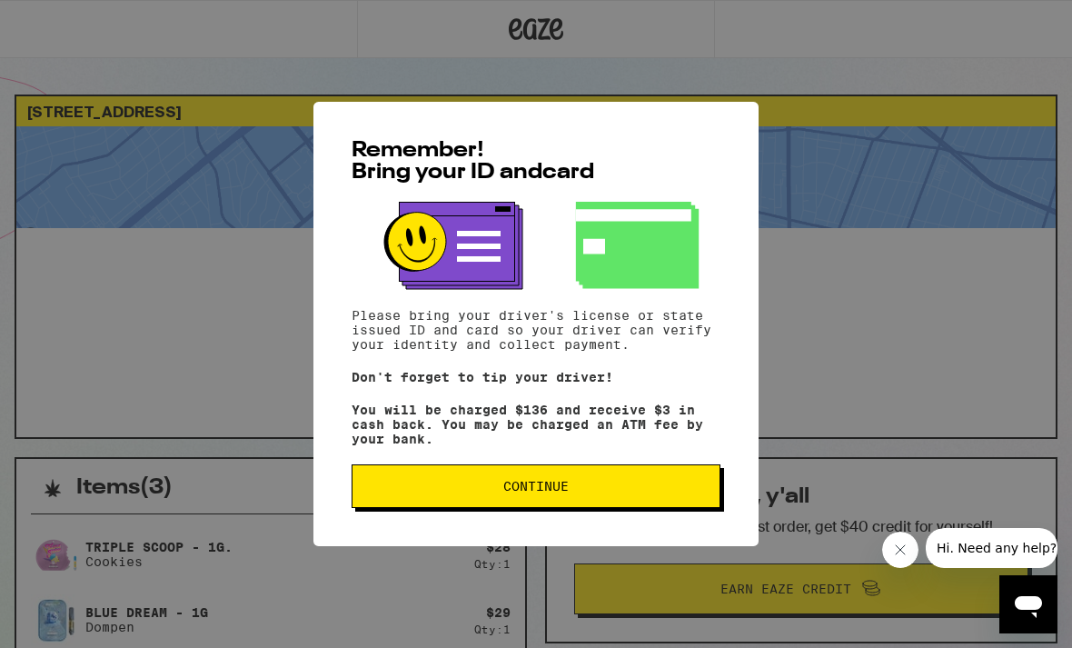
click at [512, 482] on button "Continue" at bounding box center [535, 486] width 369 height 44
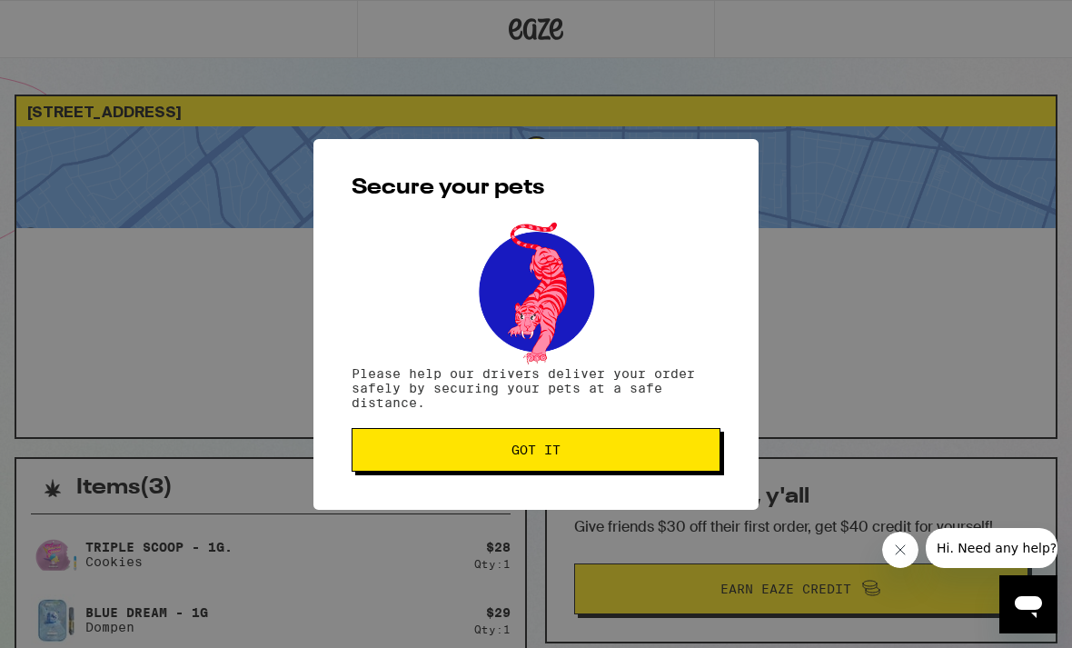
click at [567, 445] on button "Got it" at bounding box center [535, 450] width 369 height 44
